Goal: Information Seeking & Learning: Learn about a topic

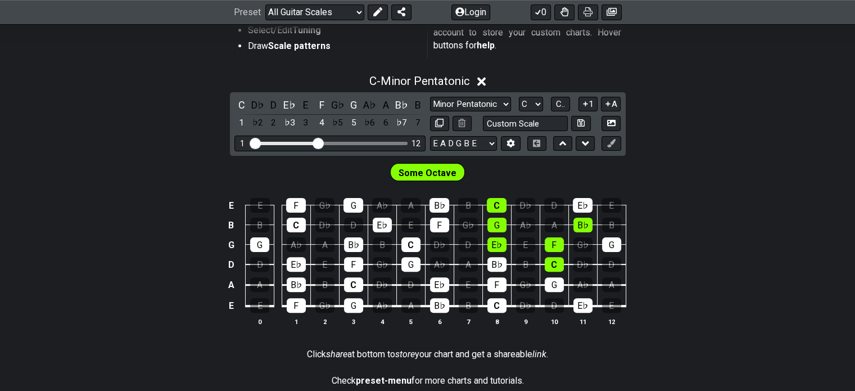
scroll to position [281, 0]
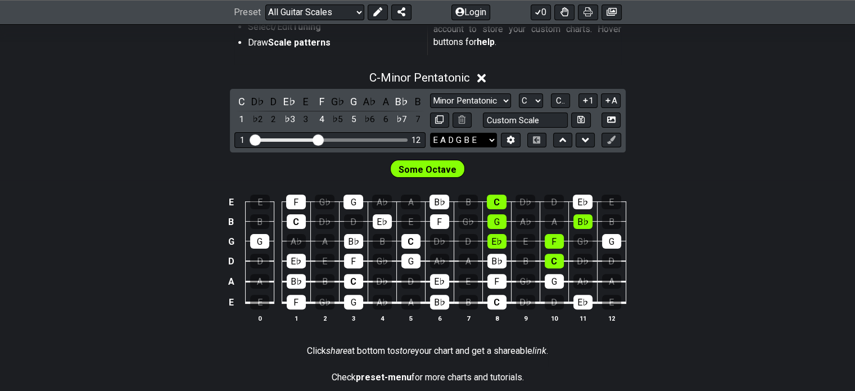
click at [489, 139] on select "E A D G B E E A D G B E E A D G B E B E A D F♯ B A D G C E A D A D G B E E♭ A♭ …" at bounding box center [463, 140] width 67 height 15
select select "D A D F# A D"
click at [430, 133] on select "E A D G B E E A D G B E E A D G B E B E A D F♯ B A D G C E A D A D G B E E♭ A♭ …" at bounding box center [463, 140] width 67 height 15
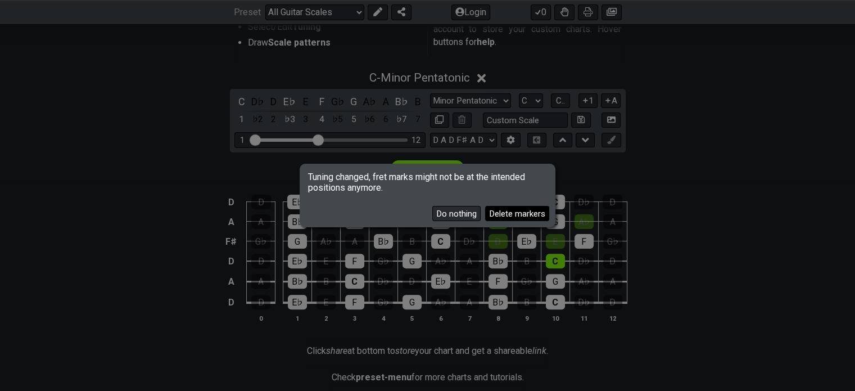
click at [532, 214] on button "Delete markers" at bounding box center [517, 213] width 64 height 15
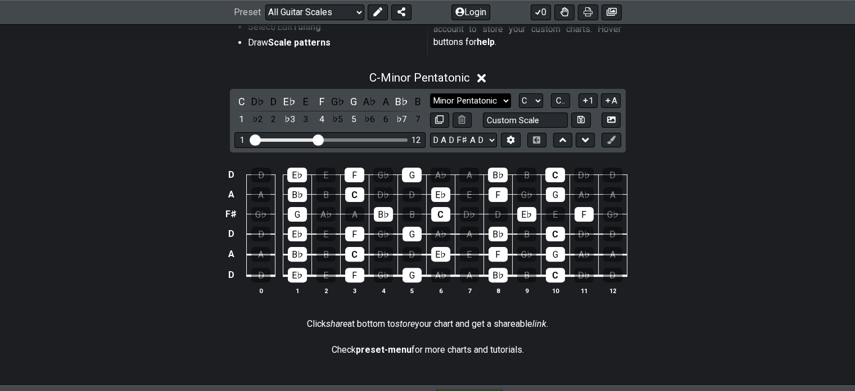
click at [452, 97] on select "Minor Pentatonic Root Minor Pentatonic Major Pentatonic Minor Blues Major Blues…" at bounding box center [470, 100] width 81 height 15
click at [278, 99] on div "D" at bounding box center [273, 101] width 15 height 15
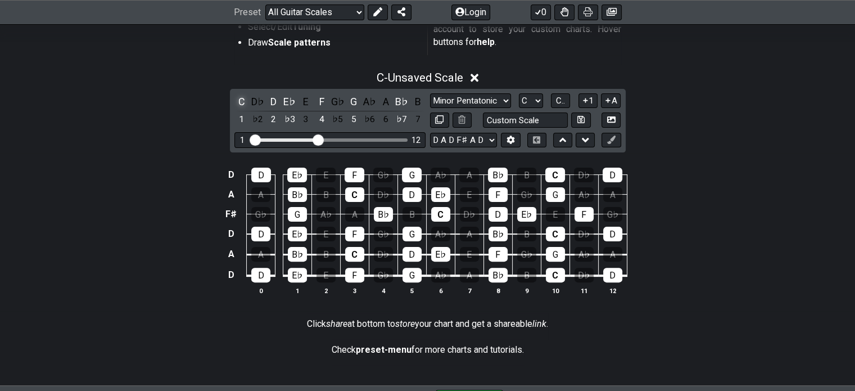
click at [242, 99] on div "C" at bounding box center [241, 101] width 15 height 15
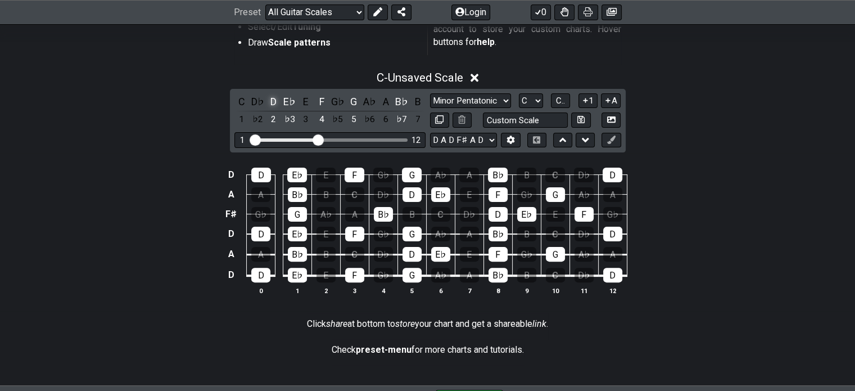
click at [276, 101] on div "D" at bounding box center [273, 101] width 15 height 15
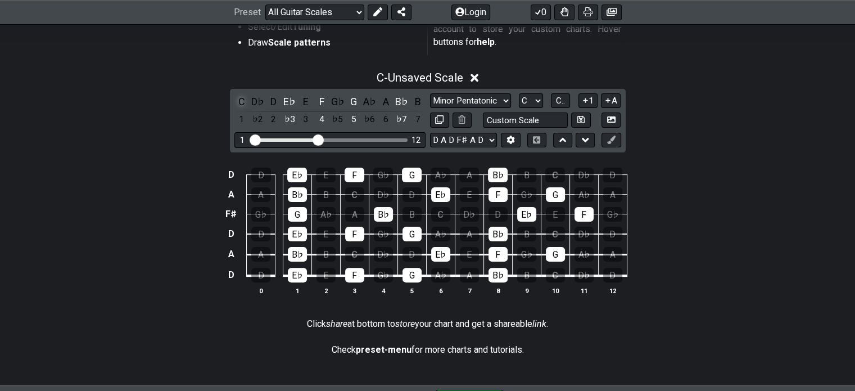
click at [239, 97] on div "C" at bounding box center [241, 101] width 15 height 15
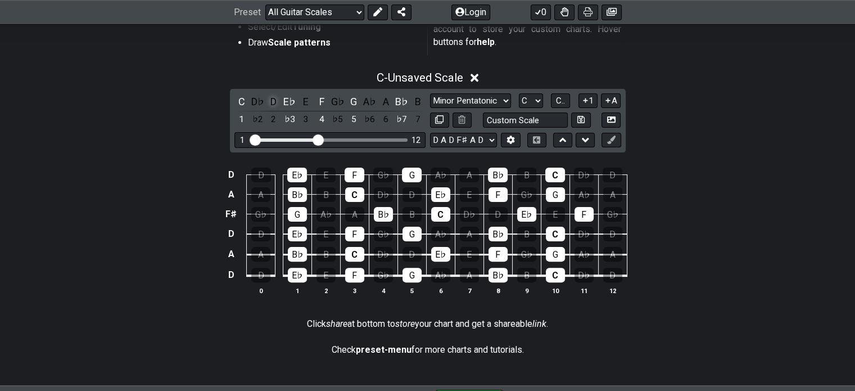
click at [277, 102] on div "D" at bounding box center [273, 101] width 15 height 15
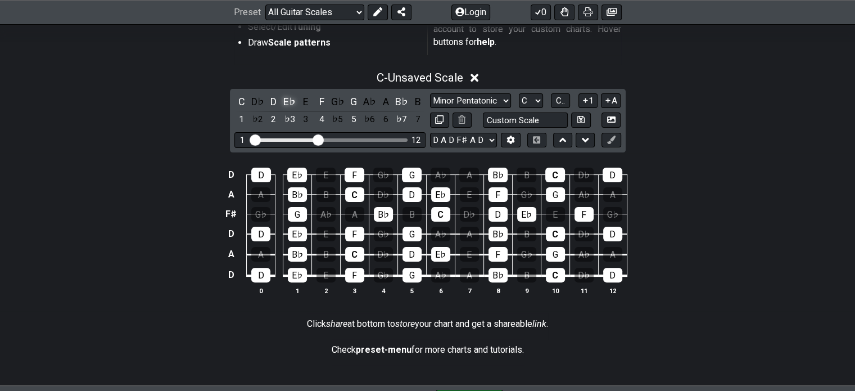
click at [284, 99] on div "E♭" at bounding box center [289, 101] width 15 height 15
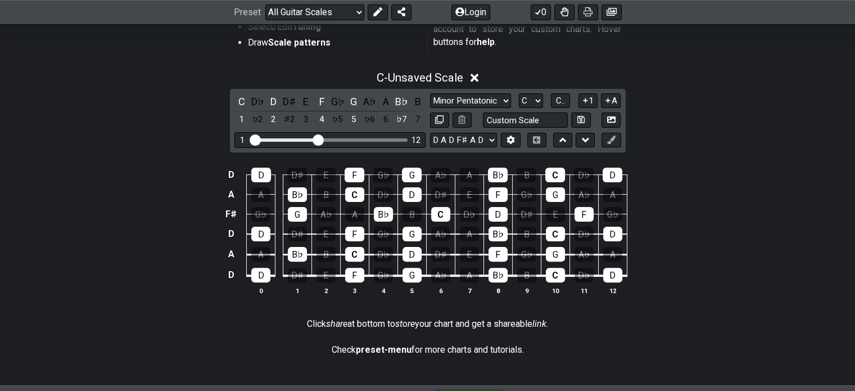
click at [284, 99] on div "D♯" at bounding box center [289, 101] width 15 height 15
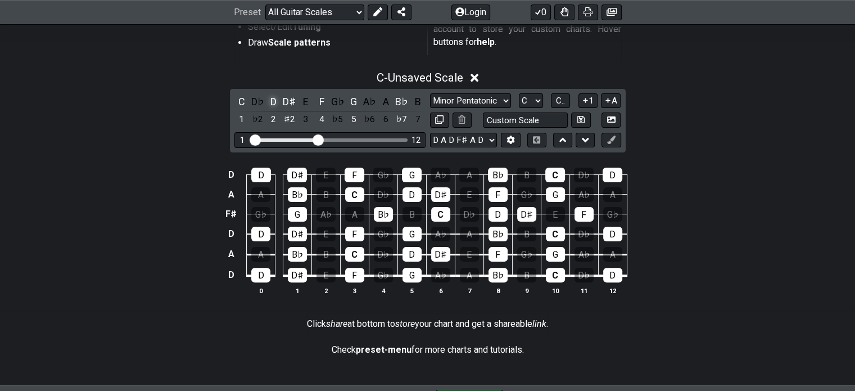
click at [274, 99] on div "D" at bounding box center [273, 101] width 15 height 15
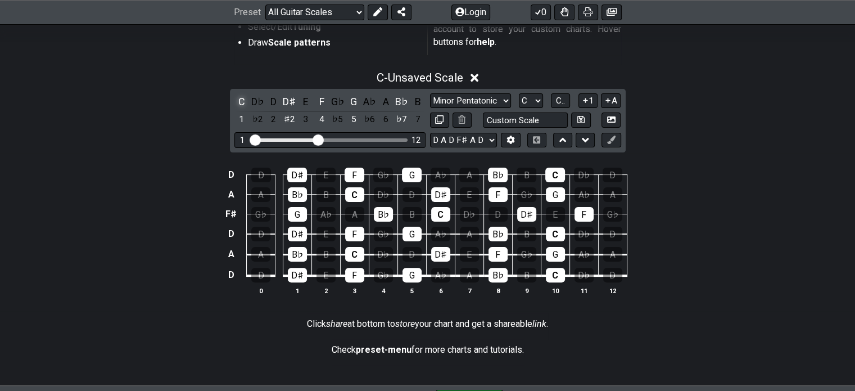
click at [247, 99] on div "C" at bounding box center [241, 101] width 15 height 15
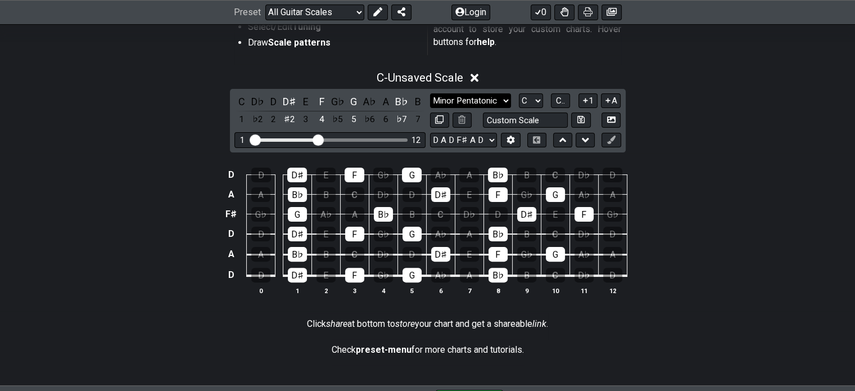
click at [466, 97] on select "Minor Pentatonic Root Minor Pentatonic Major Pentatonic Minor Blues Major Blues…" at bounding box center [470, 100] width 81 height 15
click at [430, 93] on select "Minor Pentatonic Root Minor Pentatonic Major Pentatonic Minor Blues Major Blues…" at bounding box center [470, 100] width 81 height 15
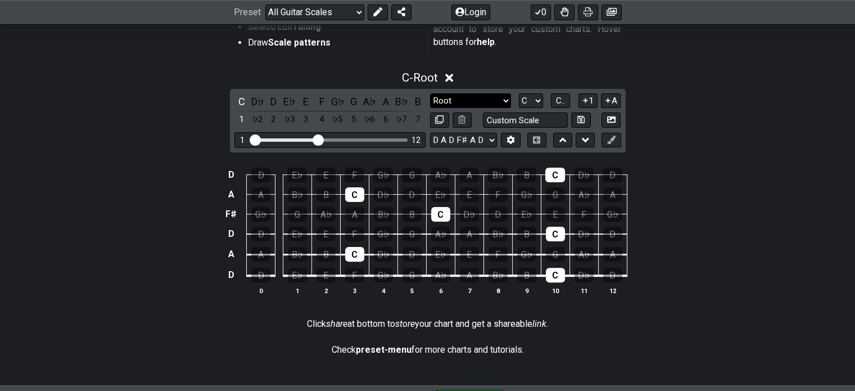
click at [467, 103] on select "Minor Pentatonic Root Minor Pentatonic Major Pentatonic Minor Blues Major Blues…" at bounding box center [470, 100] width 81 height 15
select select "Minor Pentatonic"
click at [430, 93] on select "Minor Pentatonic Root Minor Pentatonic Major Pentatonic Minor Blues Major Blues…" at bounding box center [470, 100] width 81 height 15
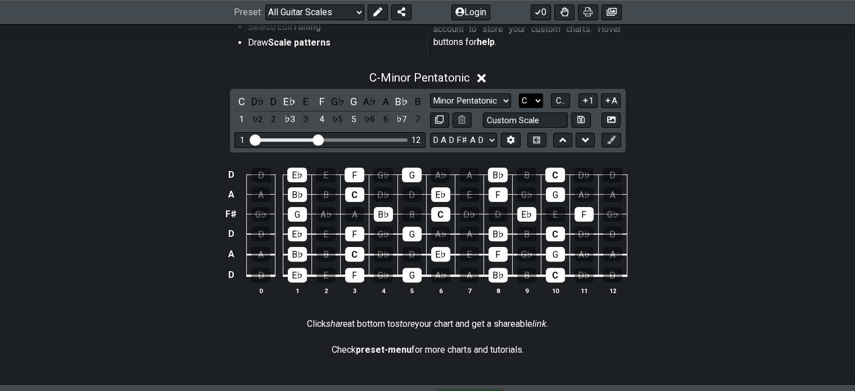
click at [533, 98] on select "A♭ A A♯ B♭ B C C♯ D♭ D D♯ E♭ E F F♯ G♭ G G♯" at bounding box center [531, 100] width 24 height 15
select select "D"
click at [519, 93] on select "A♭ A A♯ B♭ B C C♯ D♭ D D♯ E♭ E F F♯ G♭ G G♯" at bounding box center [531, 100] width 24 height 15
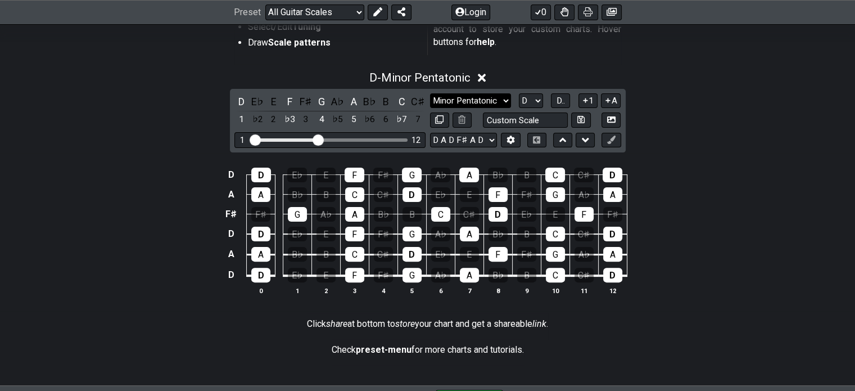
click at [453, 96] on select "Minor Pentatonic Root Minor Pentatonic Major Pentatonic Minor Blues Major Blues…" at bounding box center [470, 100] width 81 height 15
click at [430, 93] on select "Minor Pentatonic Root Minor Pentatonic Major Pentatonic Minor Blues Major Blues…" at bounding box center [470, 100] width 81 height 15
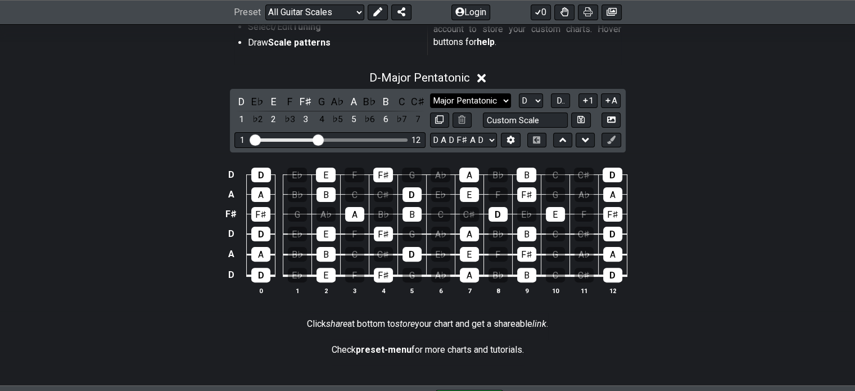
click at [462, 99] on select "Minor Pentatonic Root Minor Pentatonic Major Pentatonic Minor Blues Major Blues…" at bounding box center [470, 100] width 81 height 15
click at [430, 93] on select "Minor Pentatonic Root Minor Pentatonic Major Pentatonic Minor Blues Major Blues…" at bounding box center [470, 100] width 81 height 15
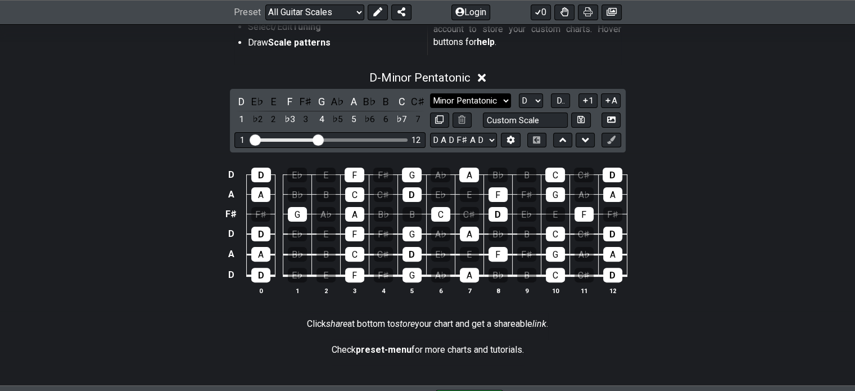
click at [469, 101] on select "Minor Pentatonic Root Minor Pentatonic Major Pentatonic Minor Blues Major Blues…" at bounding box center [470, 100] width 81 height 15
click at [430, 93] on select "Minor Pentatonic Root Minor Pentatonic Major Pentatonic Minor Blues Major Blues…" at bounding box center [470, 100] width 81 height 15
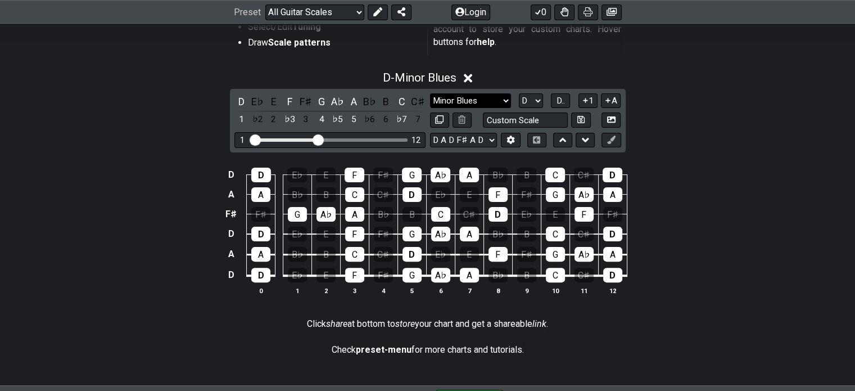
click at [476, 102] on select "Minor Pentatonic Root Minor Pentatonic Major Pentatonic Minor Blues Major Blues…" at bounding box center [470, 100] width 81 height 15
click at [430, 93] on select "Minor Pentatonic Root Minor Pentatonic Major Pentatonic Minor Blues Major Blues…" at bounding box center [470, 100] width 81 height 15
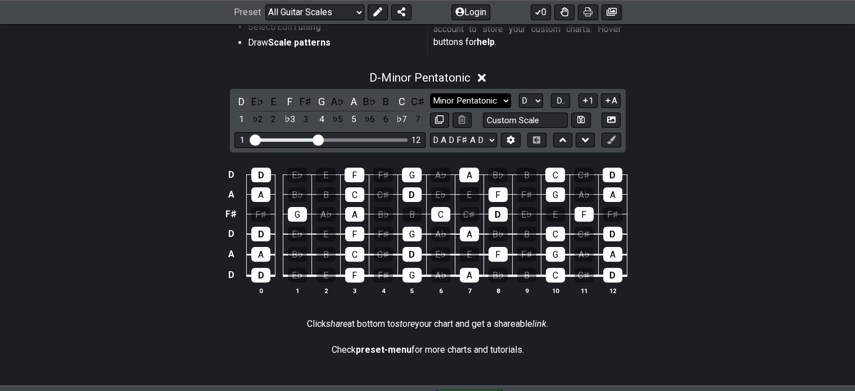
click at [465, 103] on select "Minor Pentatonic Root Minor Pentatonic Major Pentatonic Minor Blues Major Blues…" at bounding box center [470, 100] width 81 height 15
click at [430, 93] on select "Minor Pentatonic Root Minor Pentatonic Major Pentatonic Minor Blues Major Blues…" at bounding box center [470, 100] width 81 height 15
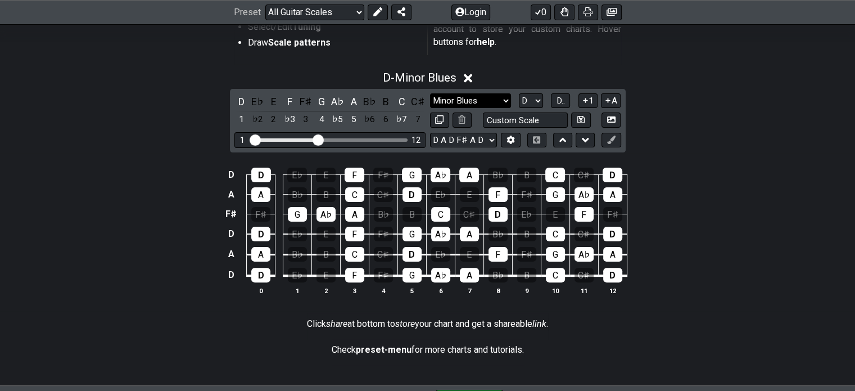
click at [473, 94] on select "Minor Pentatonic Root Minor Pentatonic Major Pentatonic Minor Blues Major Blues…" at bounding box center [470, 100] width 81 height 15
select select "Minor Pentatonic"
click at [430, 93] on select "Minor Pentatonic Root Minor Pentatonic Major Pentatonic Minor Blues Major Blues…" at bounding box center [470, 100] width 81 height 15
